Goal: Check status: Check status

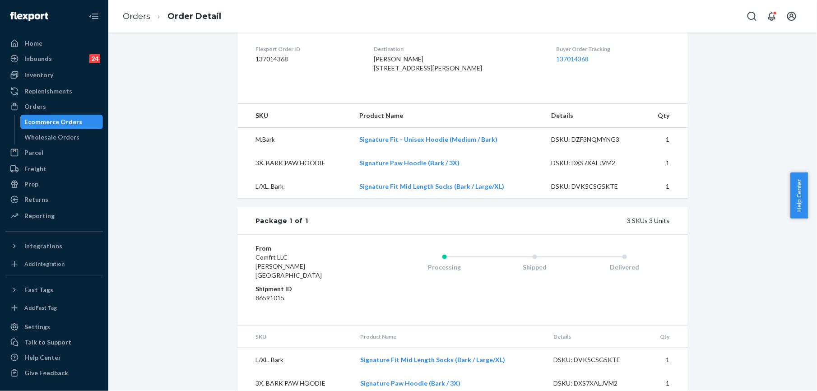
scroll to position [240, 0]
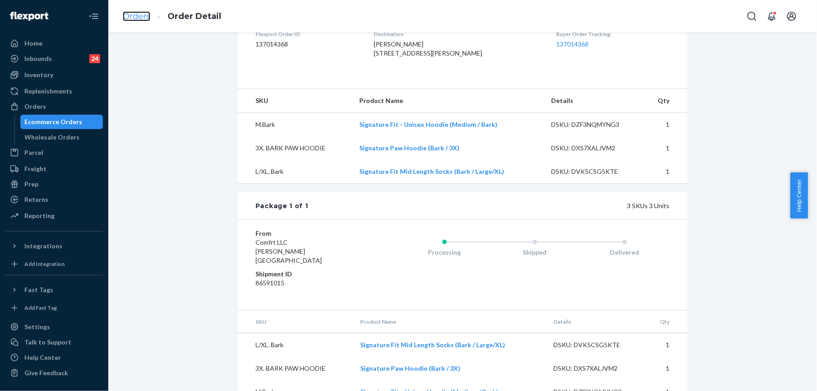
click at [125, 18] on link "Orders" at bounding box center [137, 16] width 28 height 10
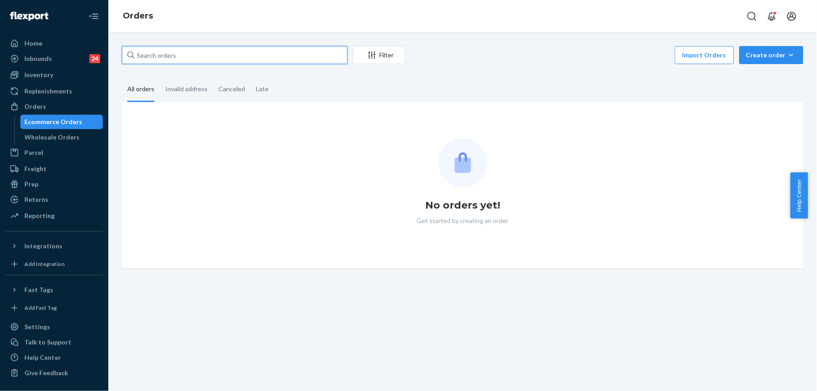
click at [172, 52] on input "text" at bounding box center [235, 55] width 226 height 18
paste input "255130147"
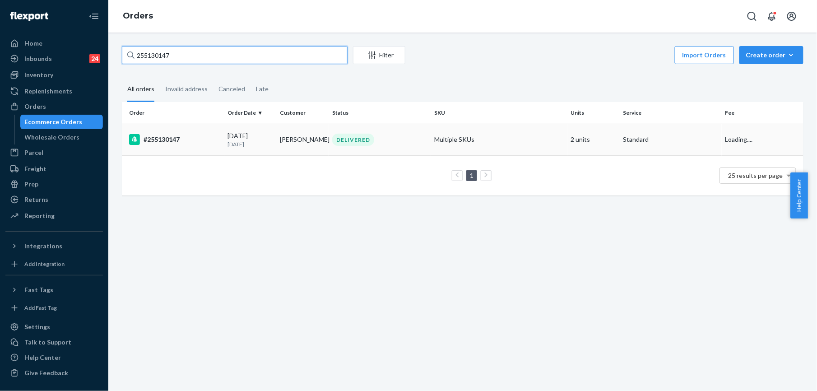
type input "255130147"
click at [165, 136] on div "#255130147" at bounding box center [175, 139] width 92 height 11
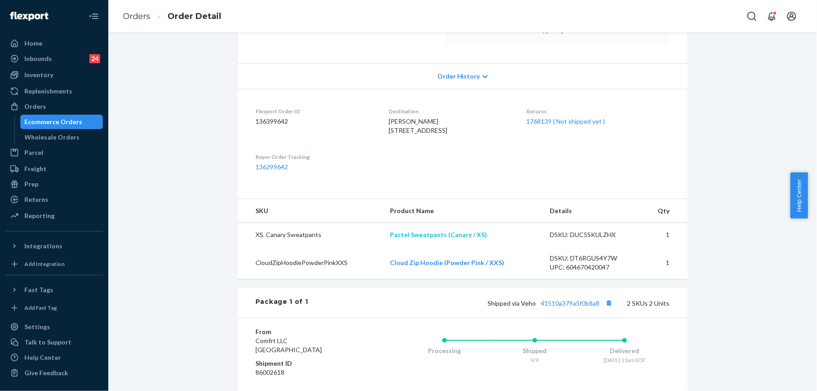
scroll to position [180, 0]
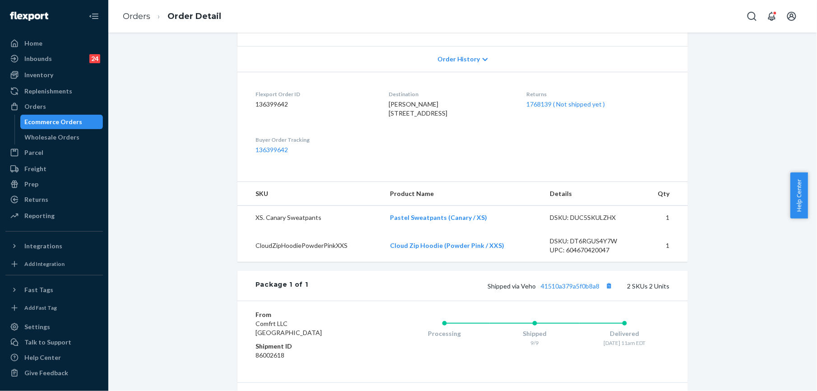
click at [577, 110] on div "Returns 1768139 ( Not shipped yet )" at bounding box center [598, 105] width 143 height 31
click at [577, 106] on link "1768139 ( Not shipped yet )" at bounding box center [566, 104] width 79 height 8
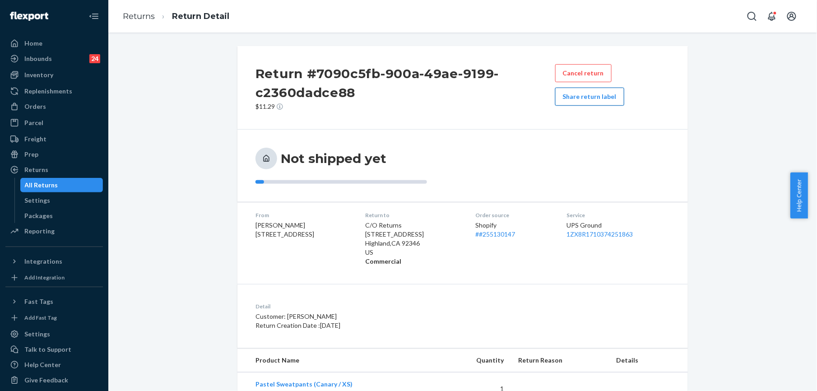
click at [598, 103] on button "Share return label" at bounding box center [589, 97] width 69 height 18
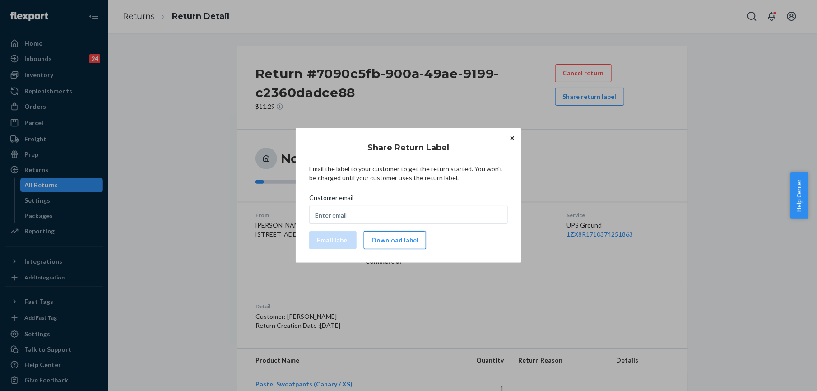
click at [396, 242] on button "Download label" at bounding box center [395, 240] width 62 height 18
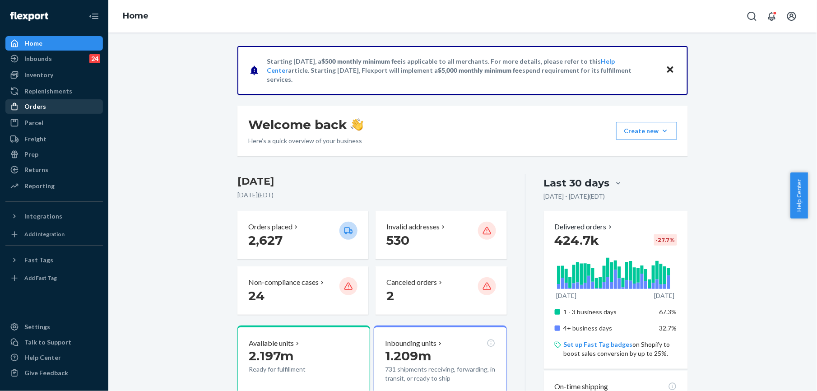
click at [34, 107] on div "Orders" at bounding box center [35, 106] width 22 height 9
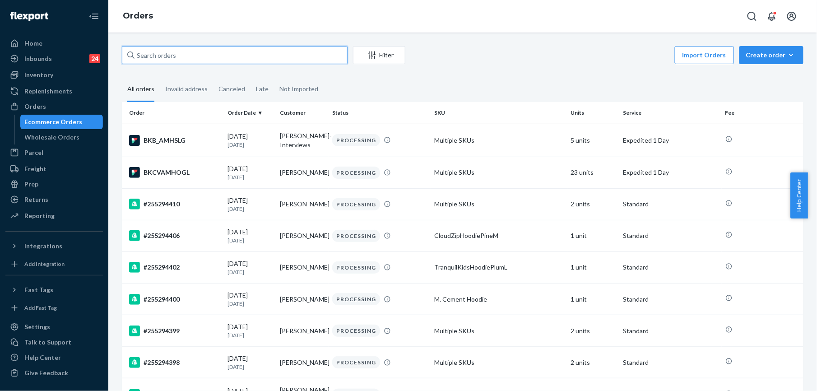
click at [163, 58] on input "text" at bounding box center [235, 55] width 226 height 18
paste input "251397438"
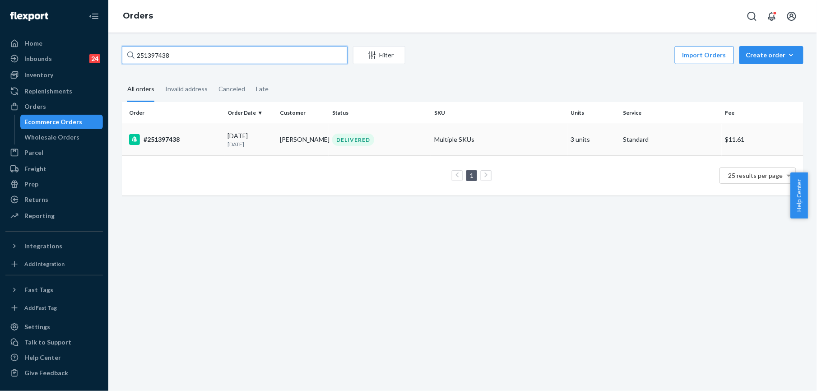
type input "251397438"
click at [144, 143] on div "#251397438" at bounding box center [175, 139] width 92 height 11
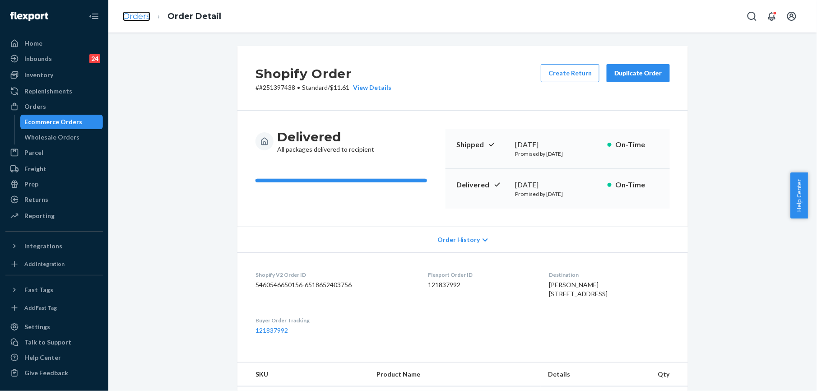
click at [143, 15] on link "Orders" at bounding box center [137, 16] width 28 height 10
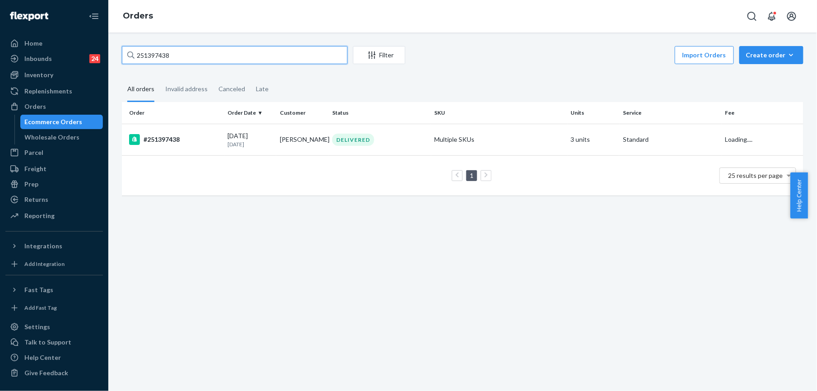
click at [171, 53] on input "251397438" at bounding box center [235, 55] width 226 height 18
paste input "410861"
type input "254108618"
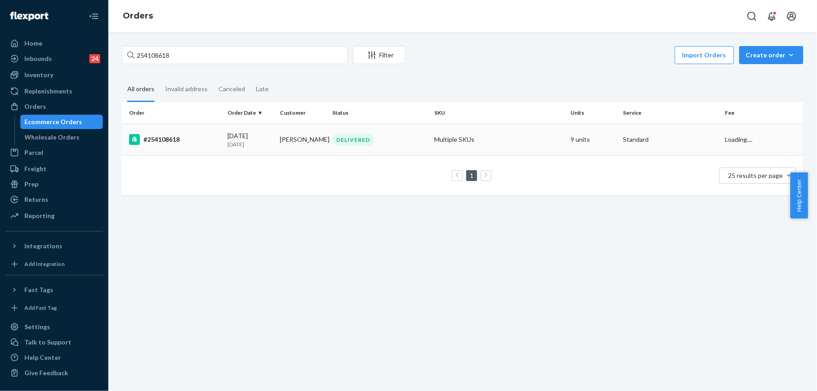
click at [154, 141] on div "#254108618" at bounding box center [175, 139] width 92 height 11
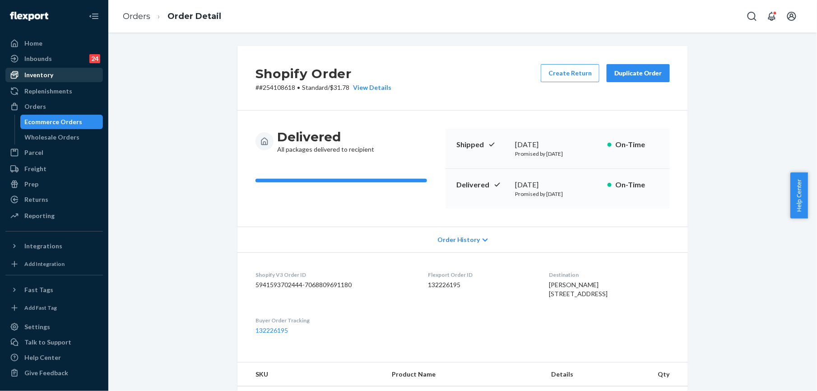
click at [52, 78] on div "Inventory" at bounding box center [54, 75] width 96 height 13
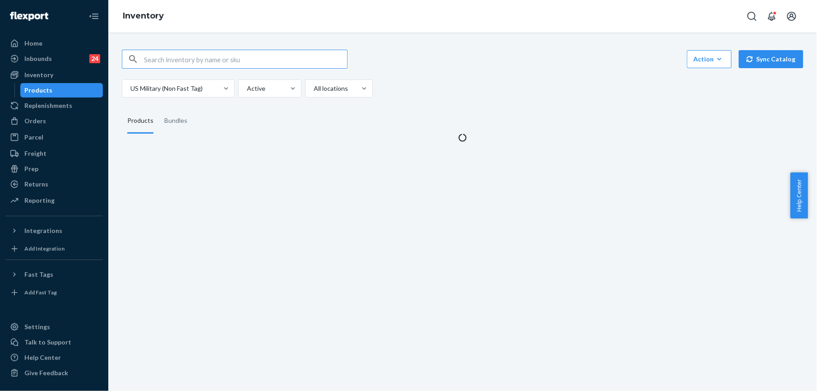
click at [180, 52] on input "text" at bounding box center [245, 59] width 203 height 18
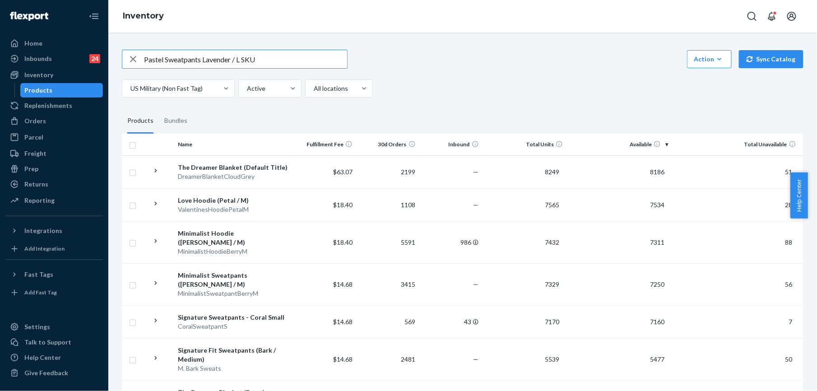
drag, startPoint x: 244, startPoint y: 59, endPoint x: 270, endPoint y: 59, distance: 25.7
click at [270, 59] on input "Pastel Sweatpants Lavender / L SKU" at bounding box center [245, 59] width 203 height 18
type input "Pastel Sweatpants Lavender / L"
